Goal: Communication & Community: Answer question/provide support

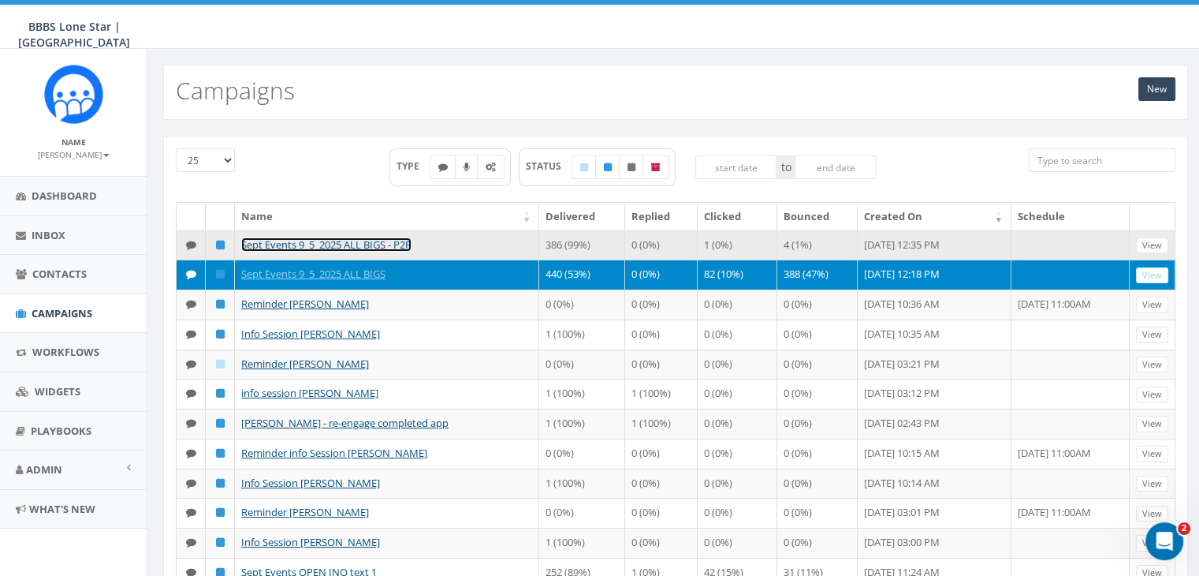
click at [331, 240] on link "Sept Events 9_5_2025 ALL BIGS - P2P" at bounding box center [326, 244] width 170 height 14
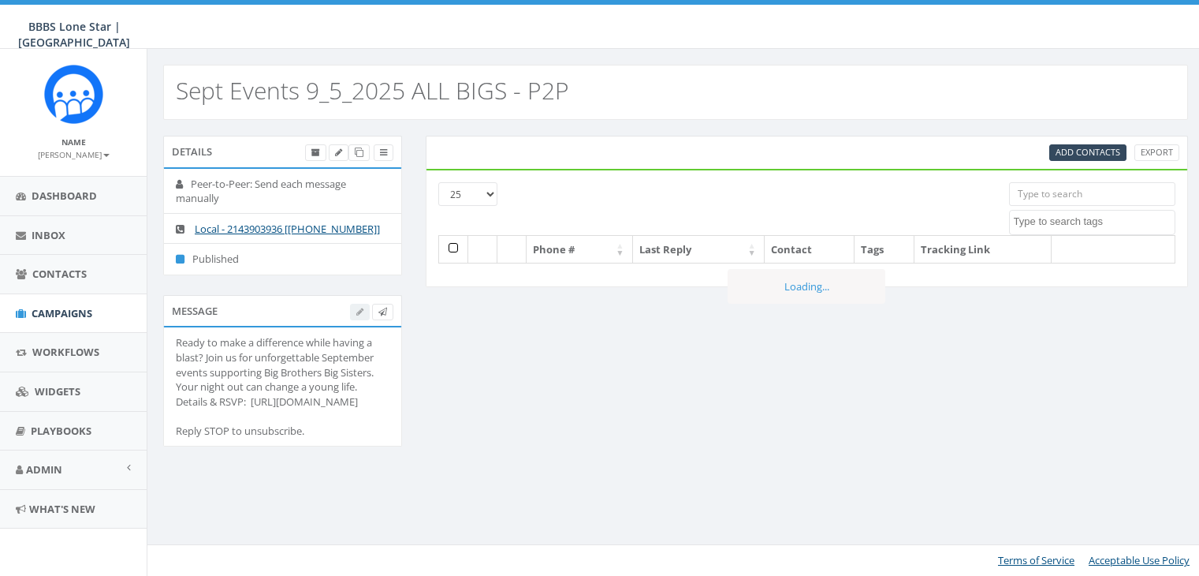
select select
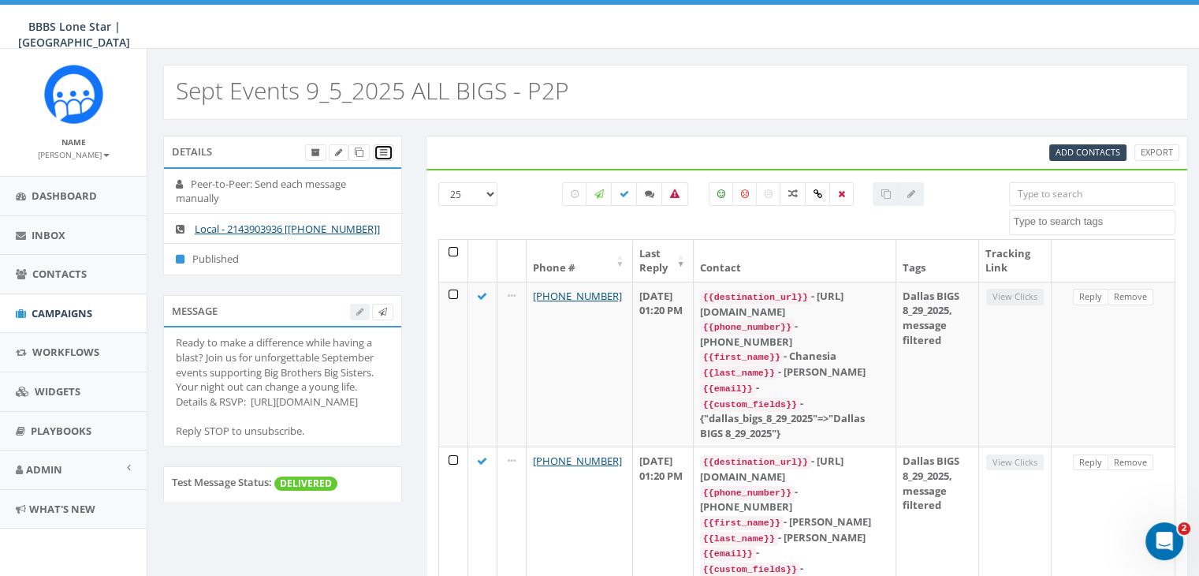
click at [383, 158] on link at bounding box center [384, 152] width 20 height 17
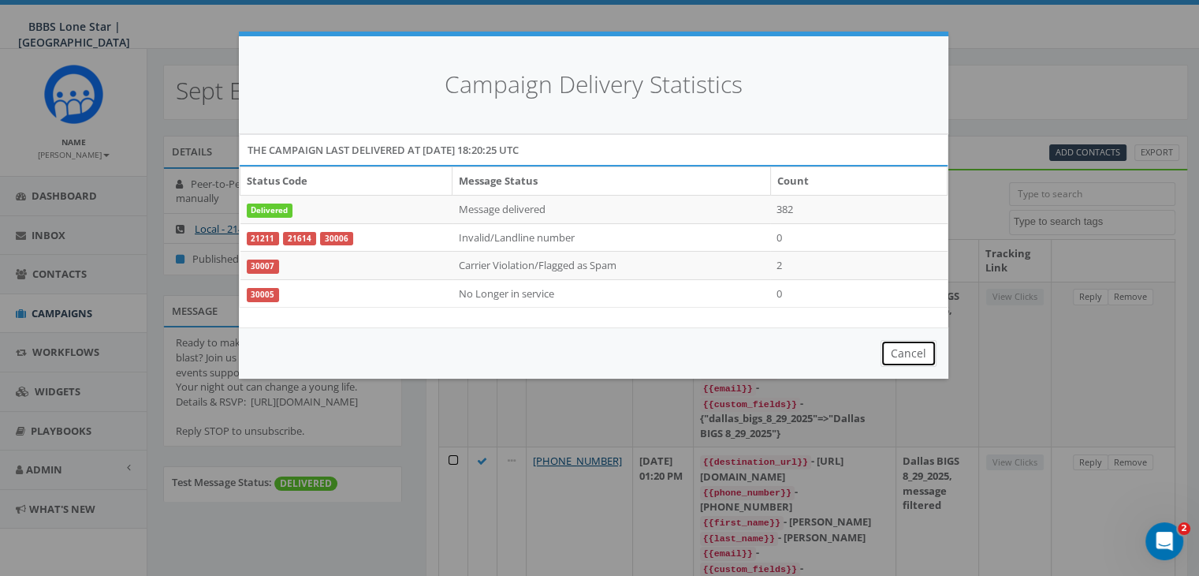
click at [902, 356] on button "Cancel" at bounding box center [909, 353] width 56 height 27
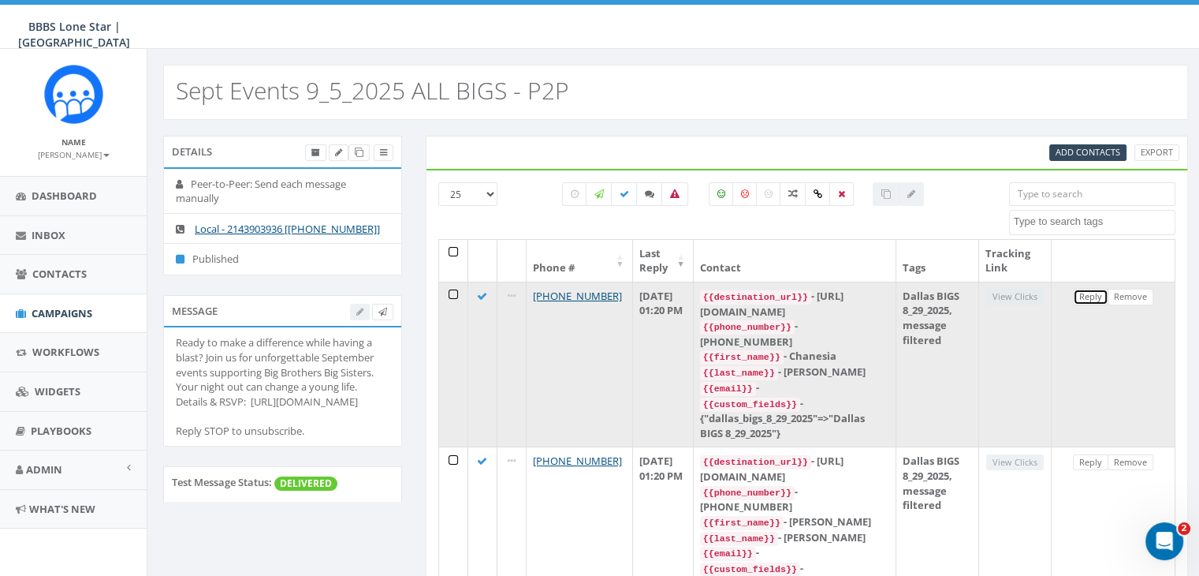
click at [1098, 292] on link "Reply" at bounding box center [1090, 297] width 35 height 17
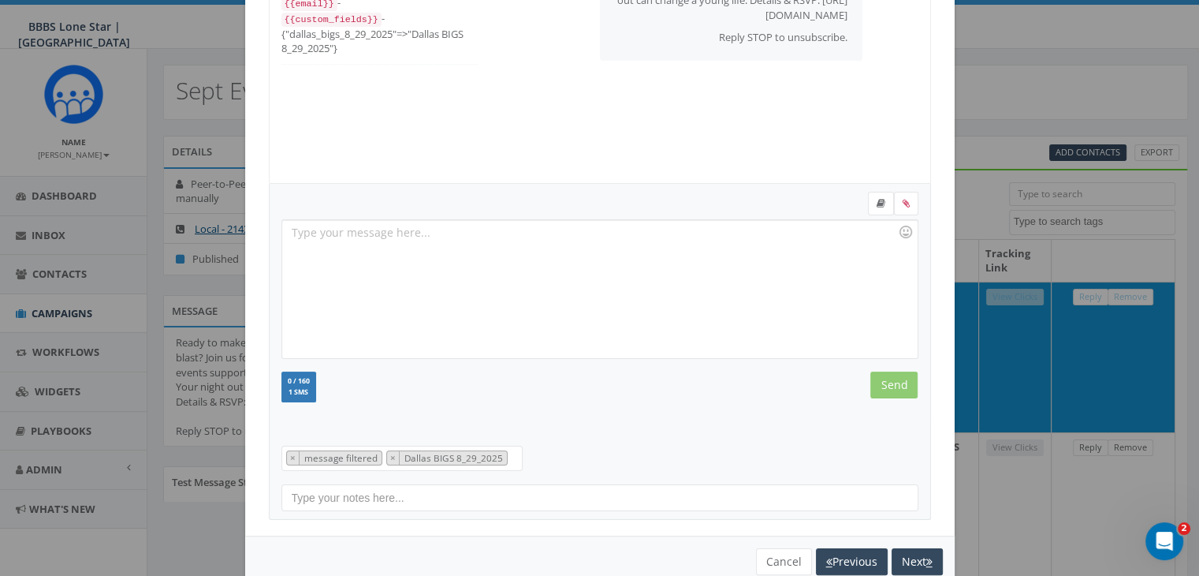
scroll to position [211, 0]
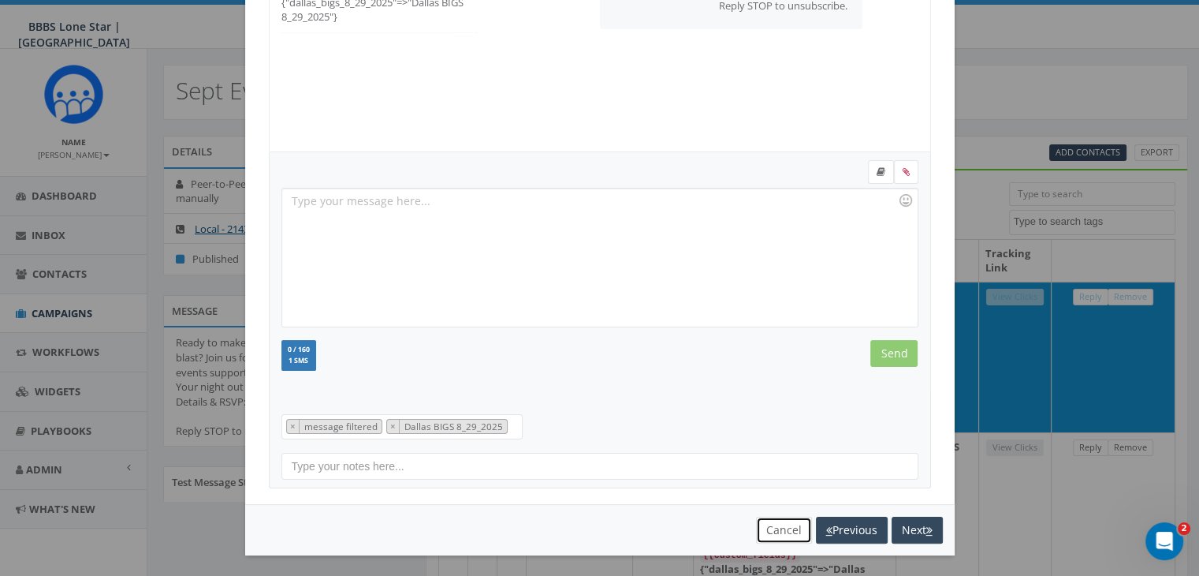
click at [780, 527] on button "Cancel" at bounding box center [784, 529] width 56 height 27
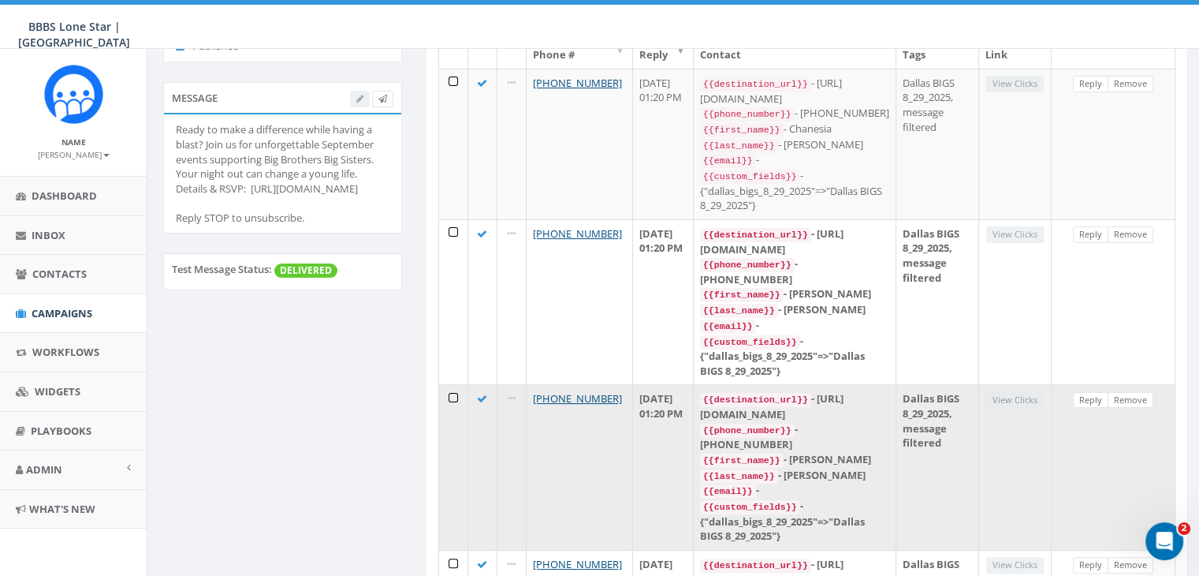
scroll to position [0, 0]
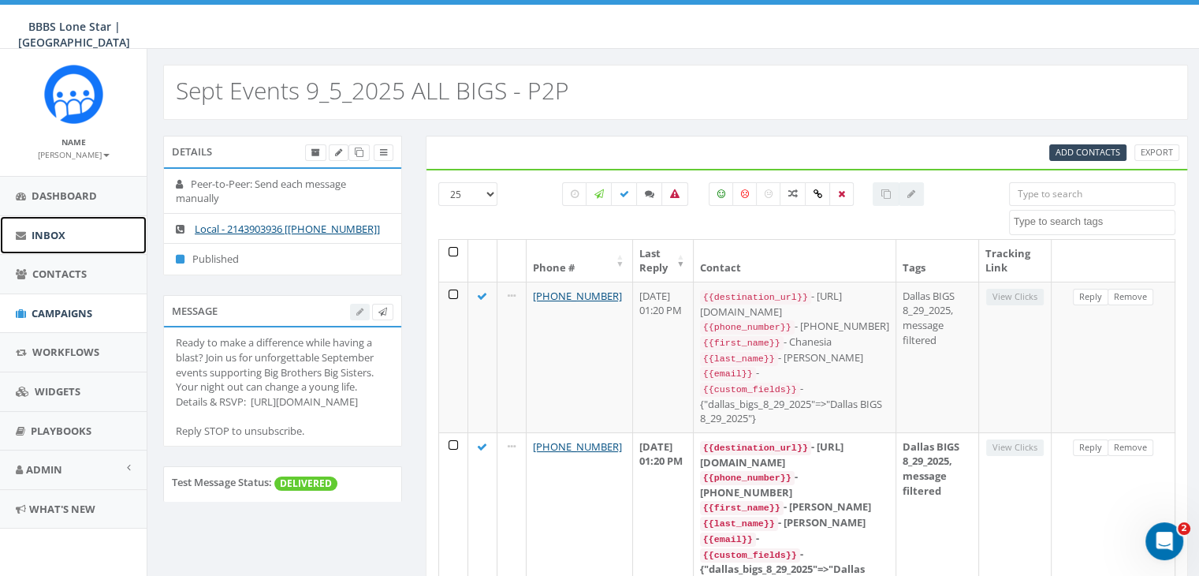
click at [50, 232] on span "Inbox" at bounding box center [49, 235] width 34 height 14
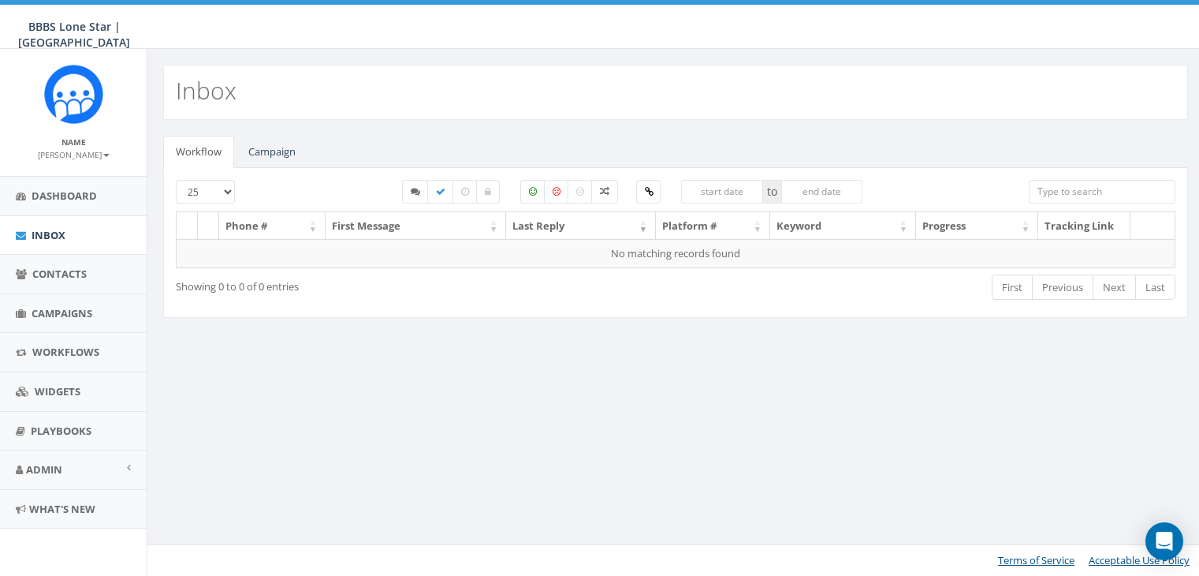
select select
click at [251, 151] on link "Campaign" at bounding box center [272, 152] width 73 height 32
select select
click at [251, 147] on link "Campaign" at bounding box center [272, 152] width 73 height 32
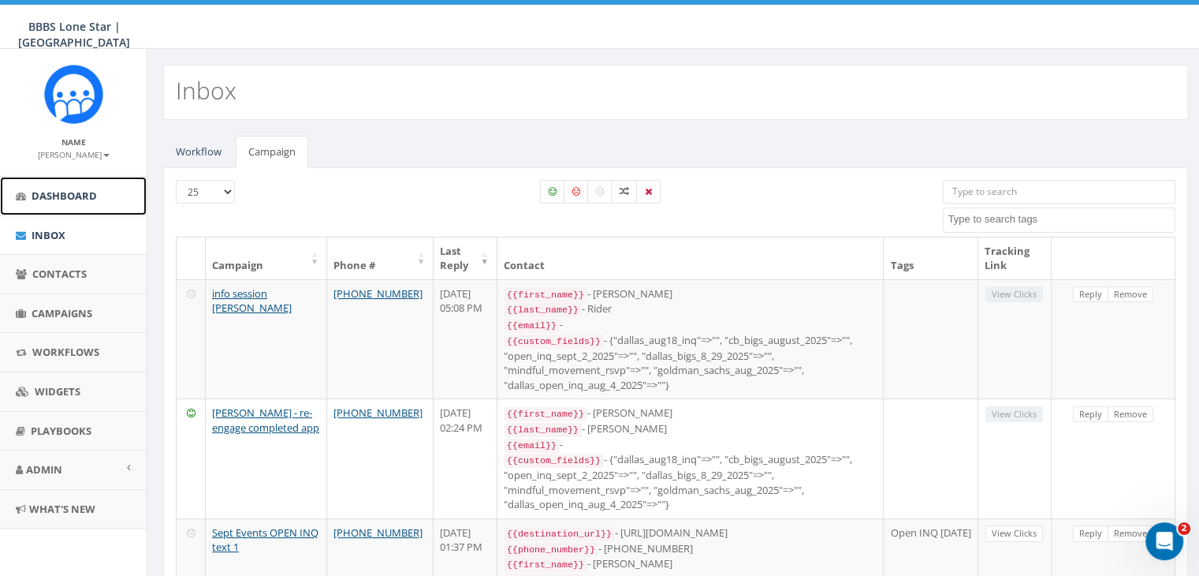
click at [74, 194] on span "Dashboard" at bounding box center [64, 195] width 65 height 14
